Goal: Entertainment & Leisure: Consume media (video, audio)

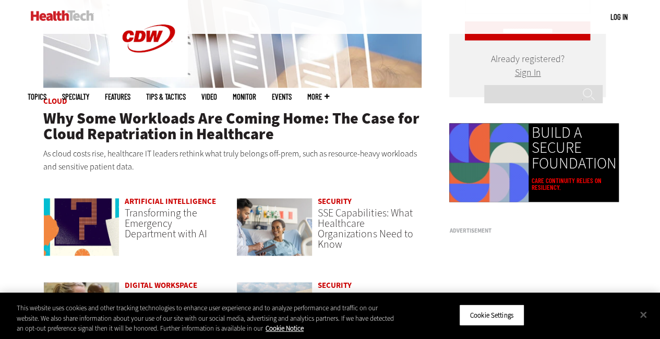
scroll to position [623, 0]
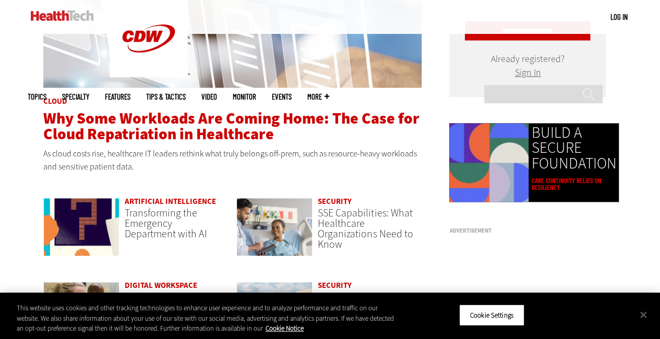
click at [96, 130] on span "Why Some Workloads Are Coming Home: The Case for Cloud Repatriation in Healthca…" at bounding box center [231, 126] width 376 height 37
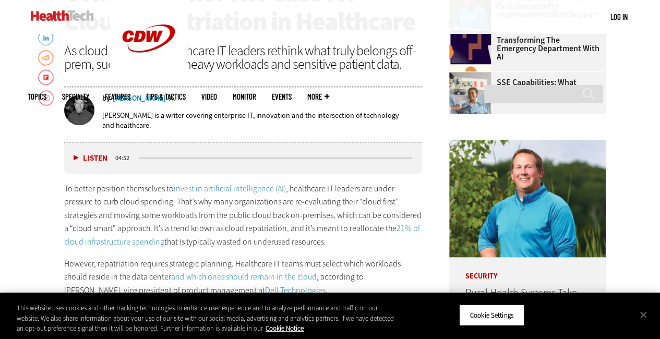
scroll to position [417, 0]
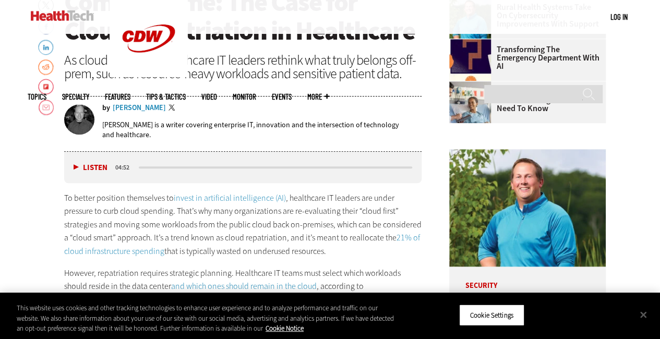
click at [74, 164] on button "Listen" at bounding box center [91, 168] width 34 height 8
click at [641, 312] on button "Close" at bounding box center [643, 314] width 23 height 23
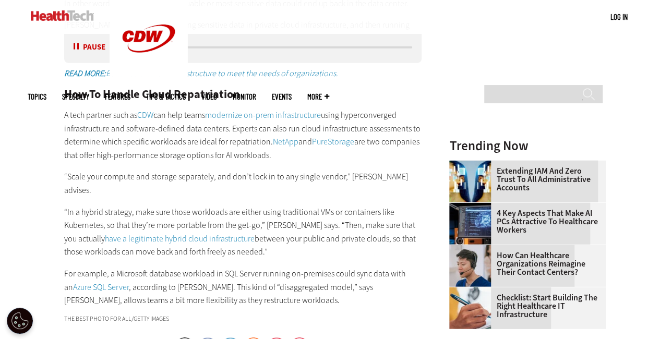
scroll to position [1305, 0]
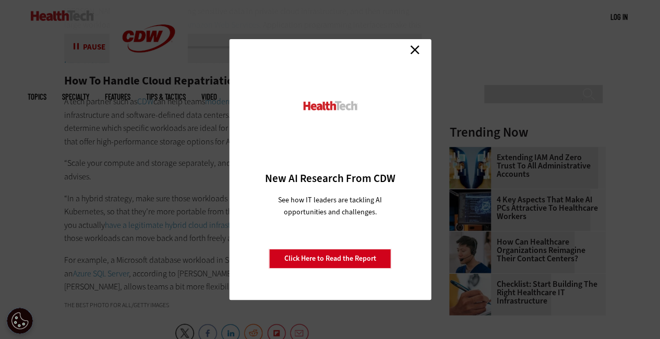
click at [414, 46] on link "Close" at bounding box center [415, 50] width 16 height 16
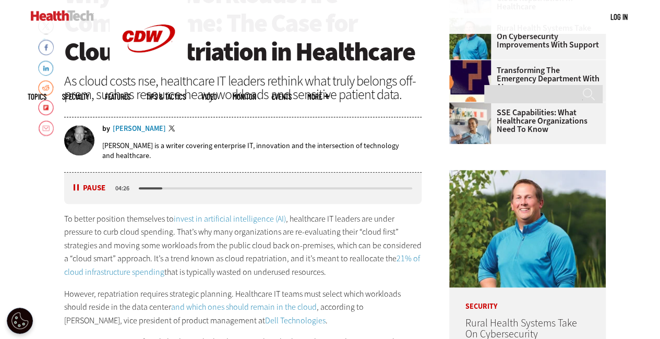
scroll to position [522, 0]
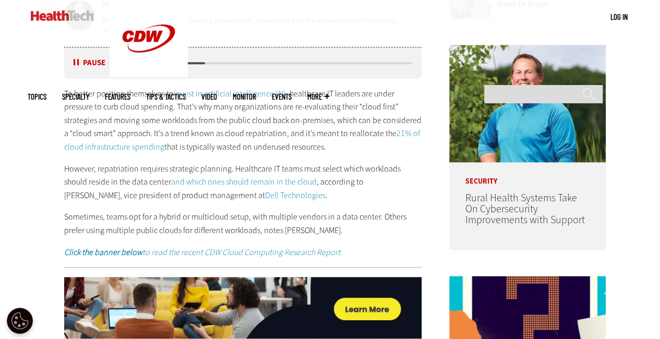
click at [73, 62] on div "Listen Pause" at bounding box center [93, 62] width 42 height 11
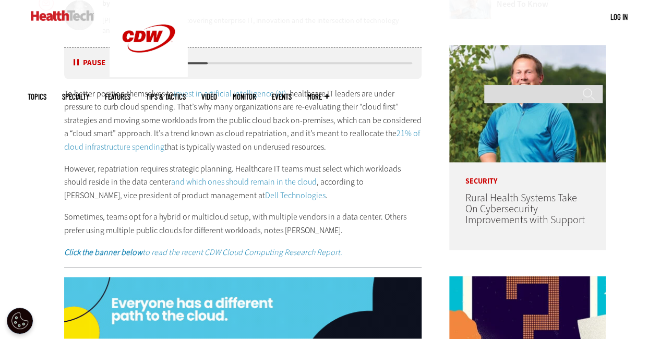
click at [74, 60] on button "Pause" at bounding box center [90, 63] width 32 height 8
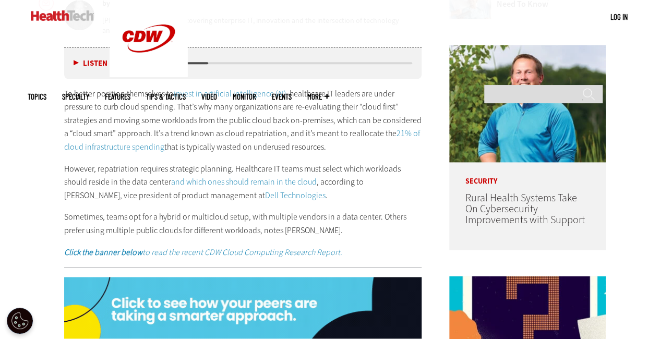
click at [73, 64] on div "Listen Pause" at bounding box center [93, 62] width 42 height 11
